Goal: Use online tool/utility: Utilize a website feature to perform a specific function

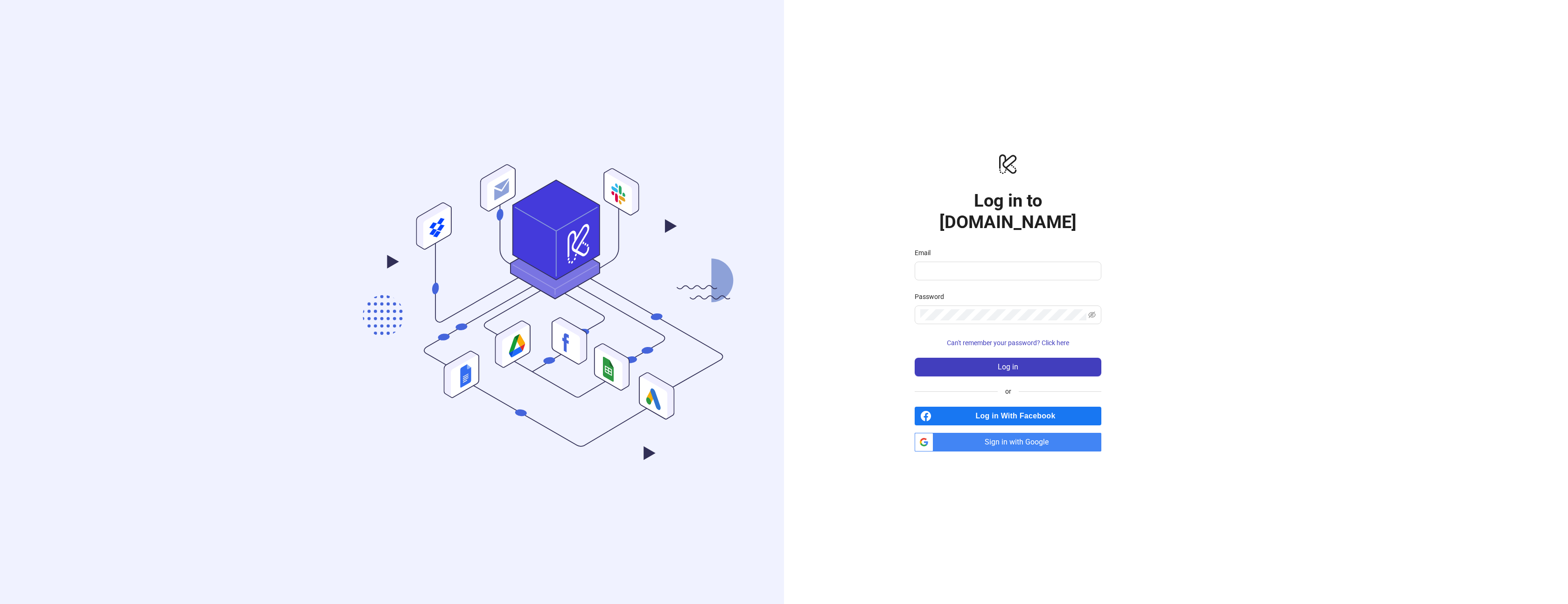
click at [931, 269] on form "Email Password Can't remember your password? Click here Log in" at bounding box center [1008, 312] width 187 height 129
click at [934, 265] on input "Email" at bounding box center [1007, 271] width 173 height 11
type input "**********"
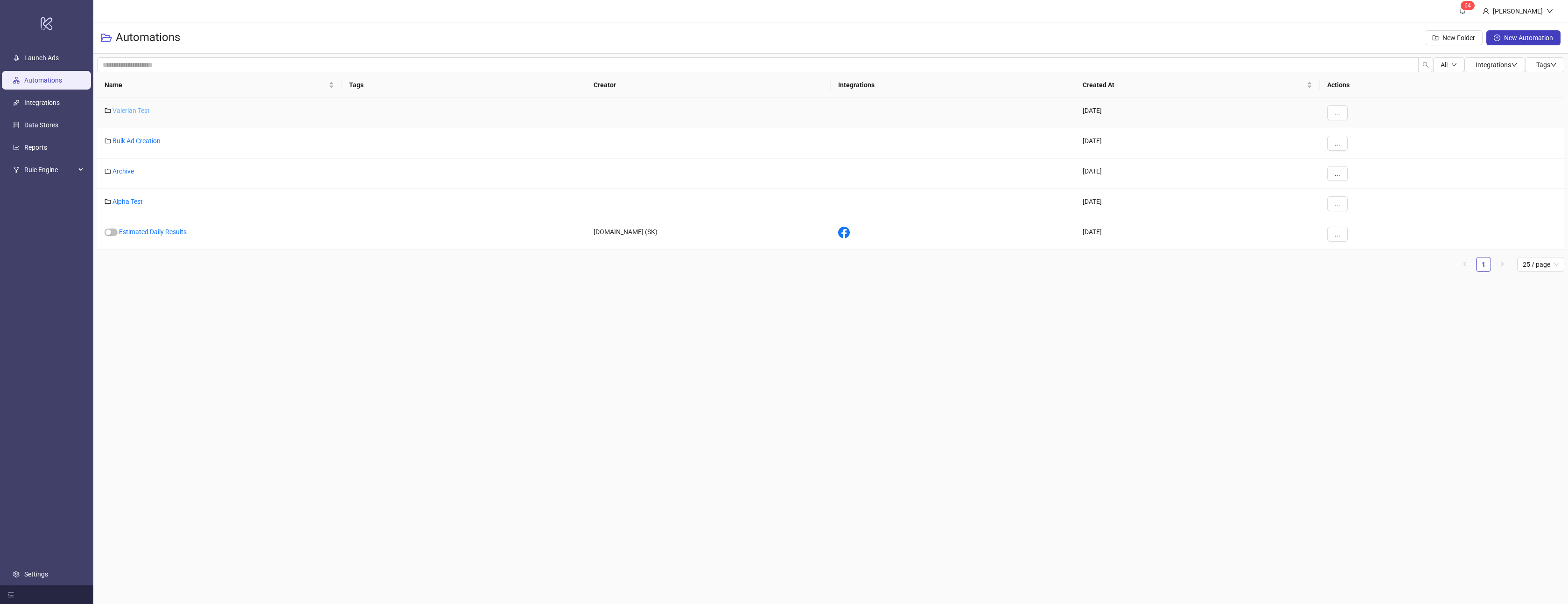
click at [141, 109] on link "Valerian Test" at bounding box center [131, 111] width 37 height 7
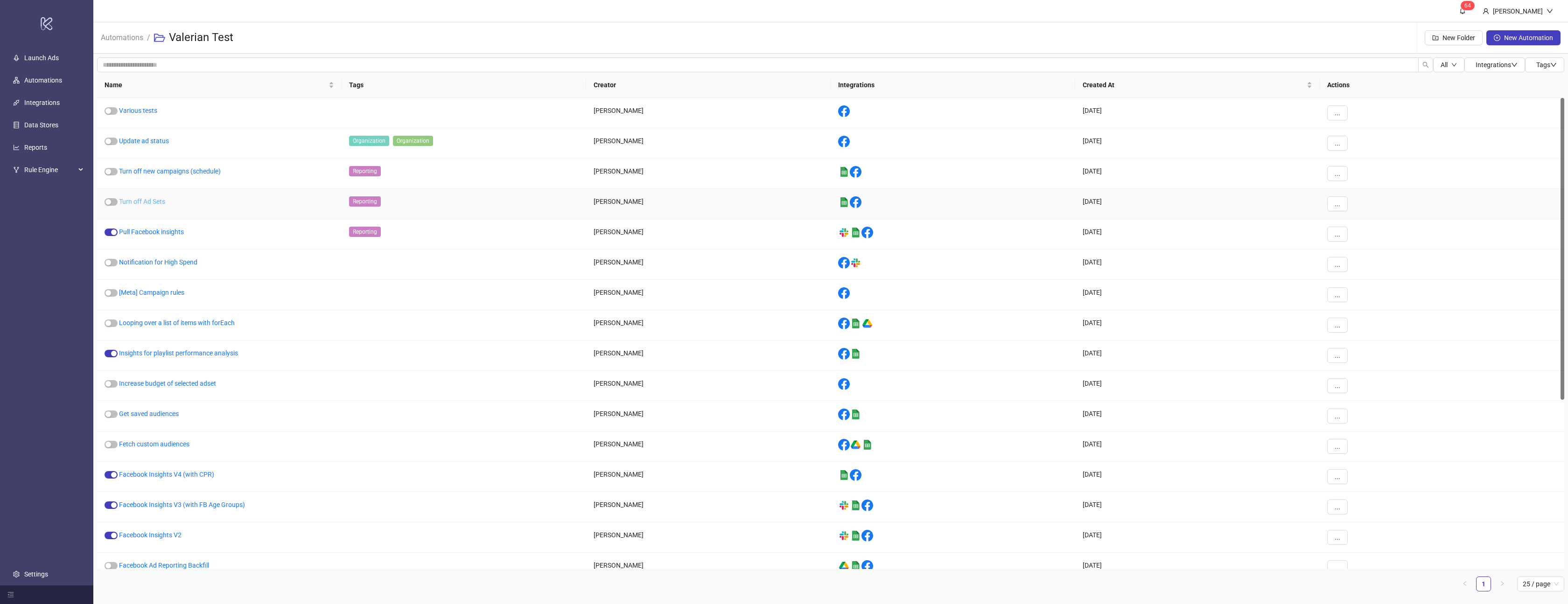
click at [158, 203] on link "Turn off Ad Sets" at bounding box center [142, 201] width 46 height 7
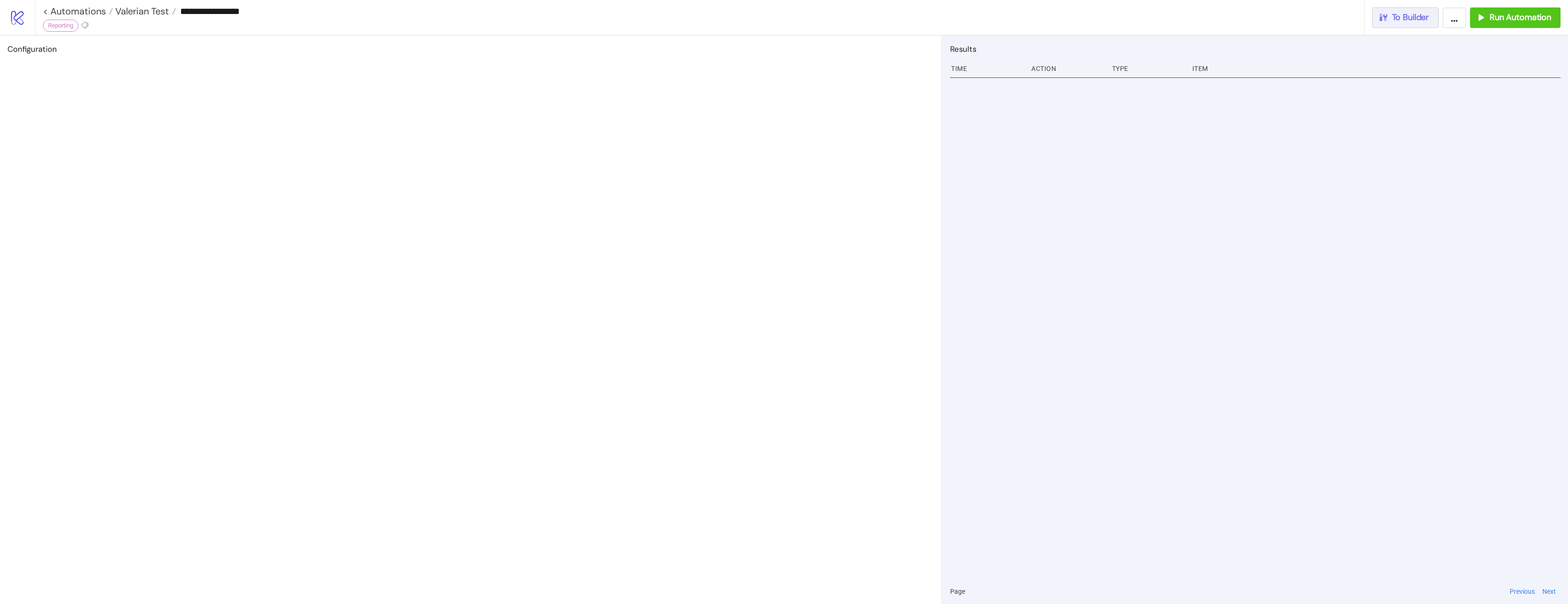
click at [1391, 15] on div "To Builder" at bounding box center [1404, 18] width 51 height 11
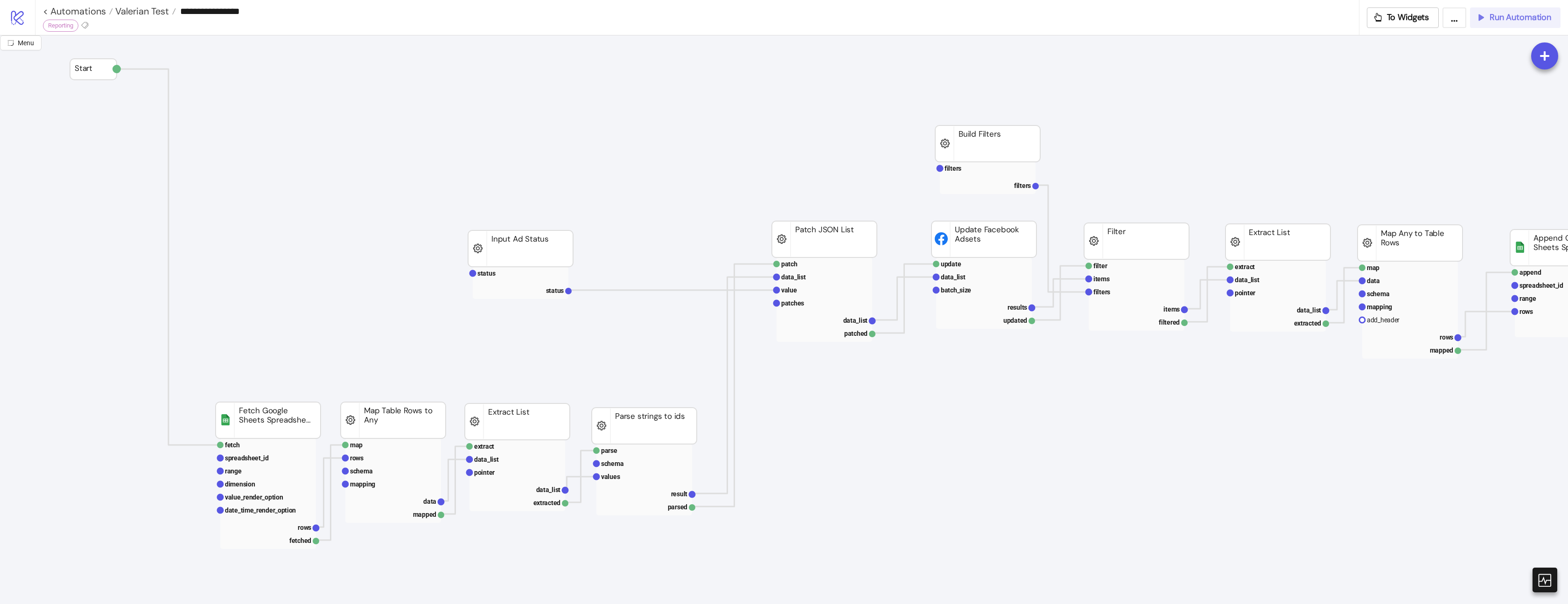
click at [1502, 21] on span "Run Automation" at bounding box center [1520, 18] width 61 height 11
